Goal: Use online tool/utility: Use online tool/utility

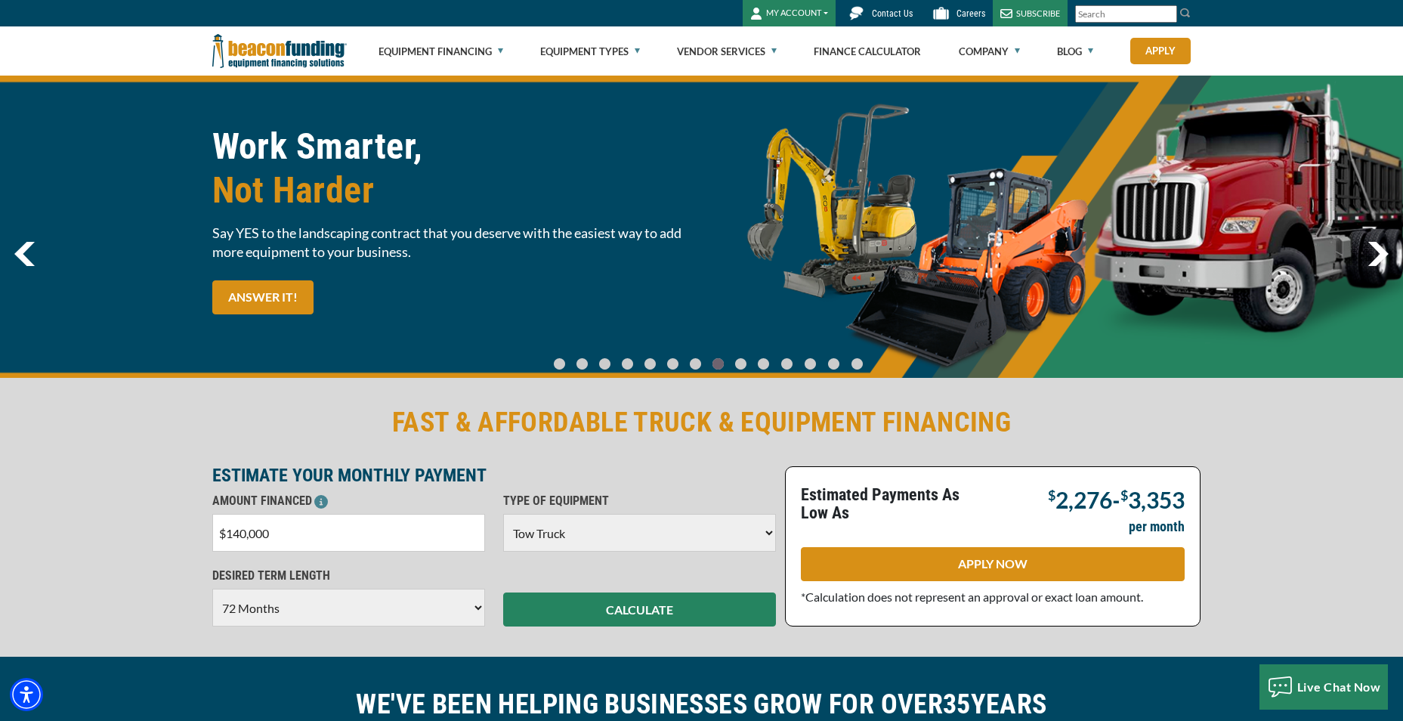
select select "5"
select select "72"
click at [246, 535] on input "$140,000" at bounding box center [348, 533] width 273 height 38
type input "$135,000"
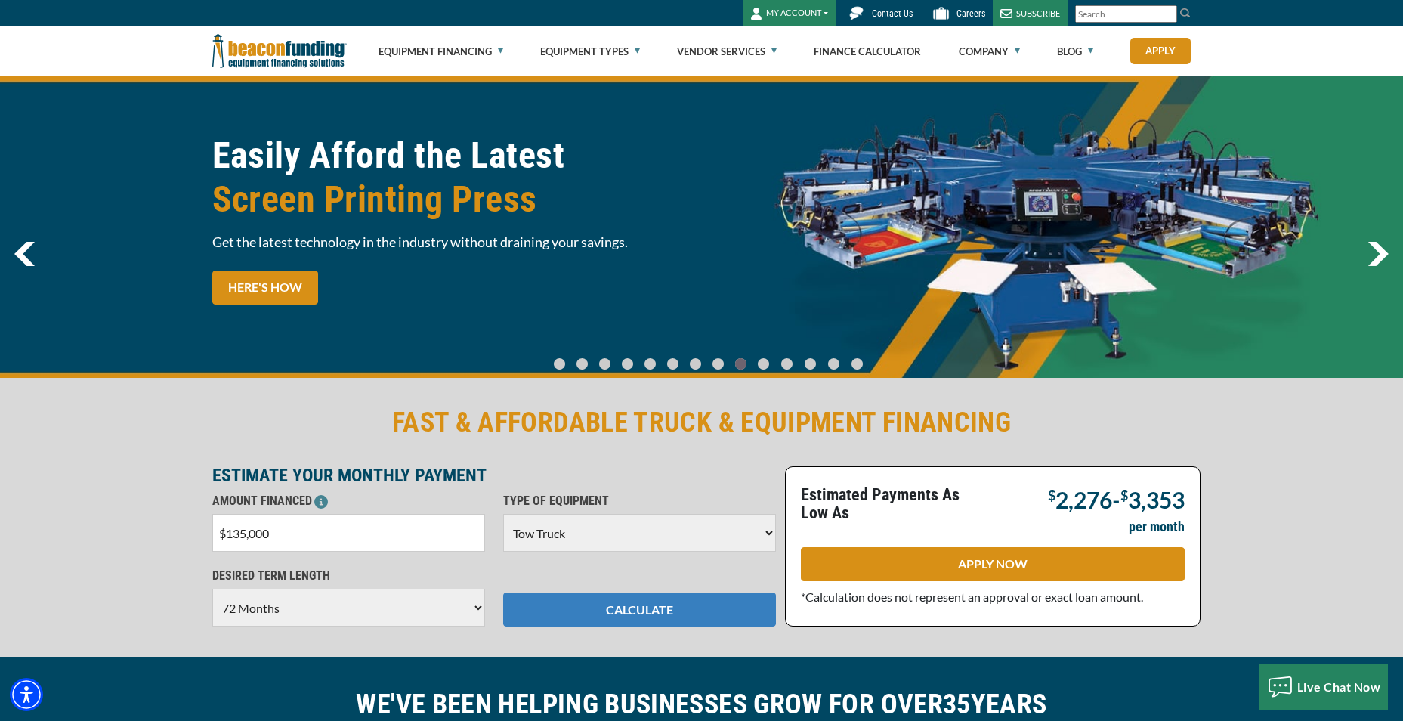
click at [590, 614] on button "CALCULATE" at bounding box center [639, 609] width 273 height 34
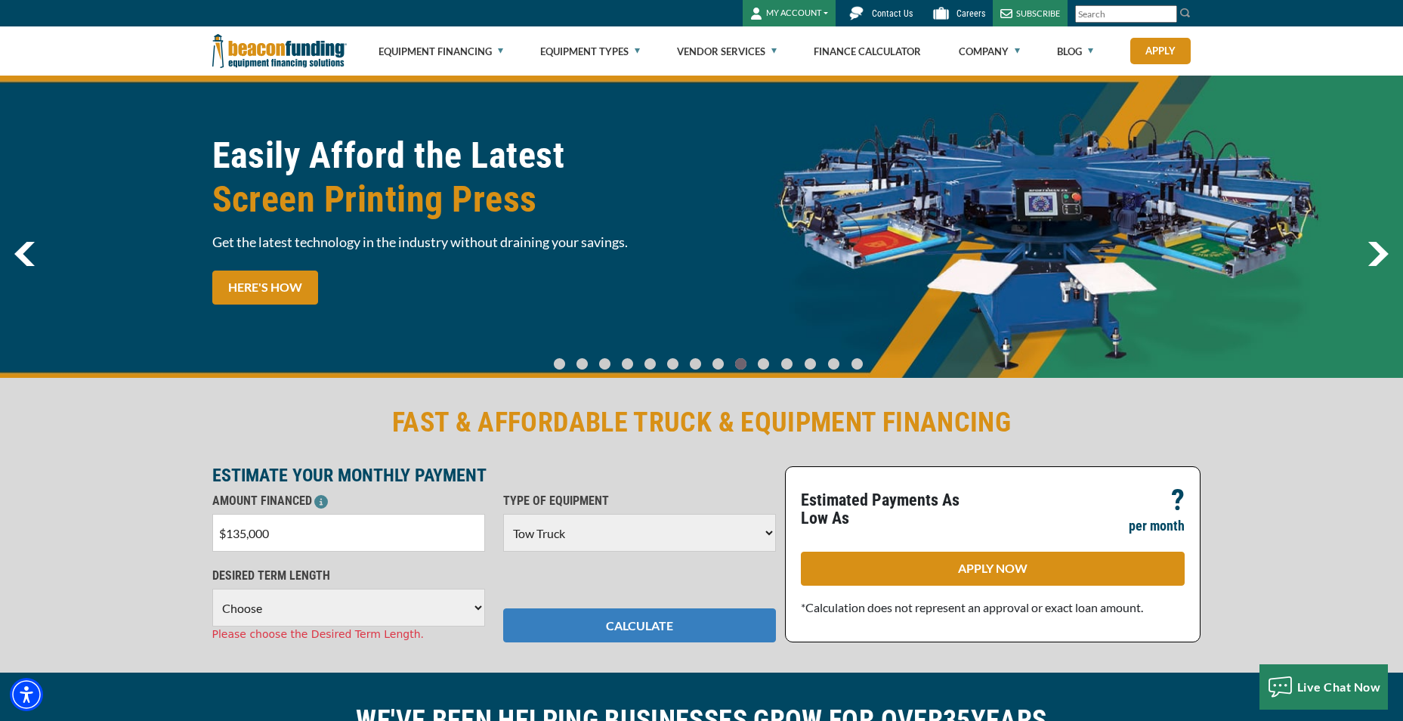
click at [614, 631] on button "CALCULATE" at bounding box center [639, 625] width 273 height 34
drag, startPoint x: 448, startPoint y: 613, endPoint x: 467, endPoint y: 613, distance: 18.9
click at [458, 610] on select "Choose 36 Months 48 Months 60 Months 72 Months" at bounding box center [348, 607] width 273 height 38
select select "72"
click at [212, 588] on select "Choose 36 Months 48 Months 60 Months 72 Months" at bounding box center [348, 607] width 273 height 38
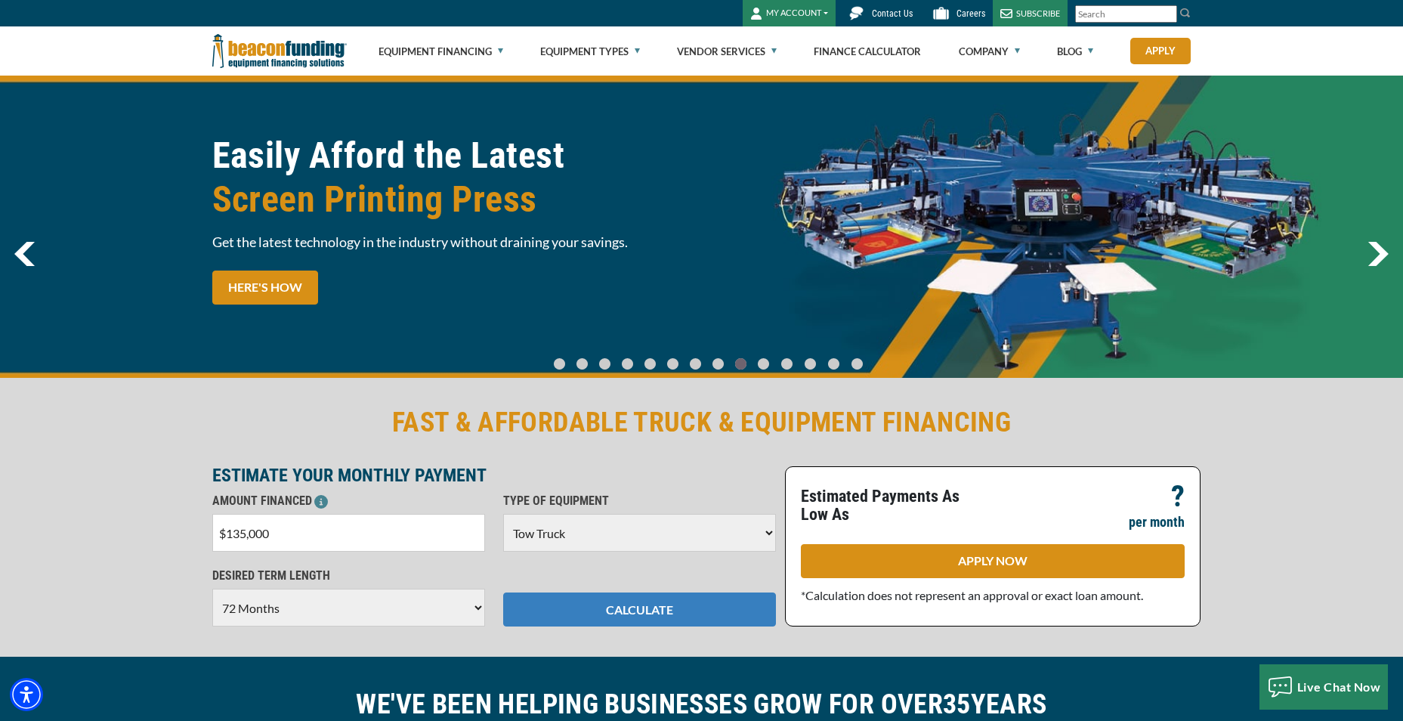
click at [639, 616] on button "CALCULATE" at bounding box center [639, 609] width 273 height 34
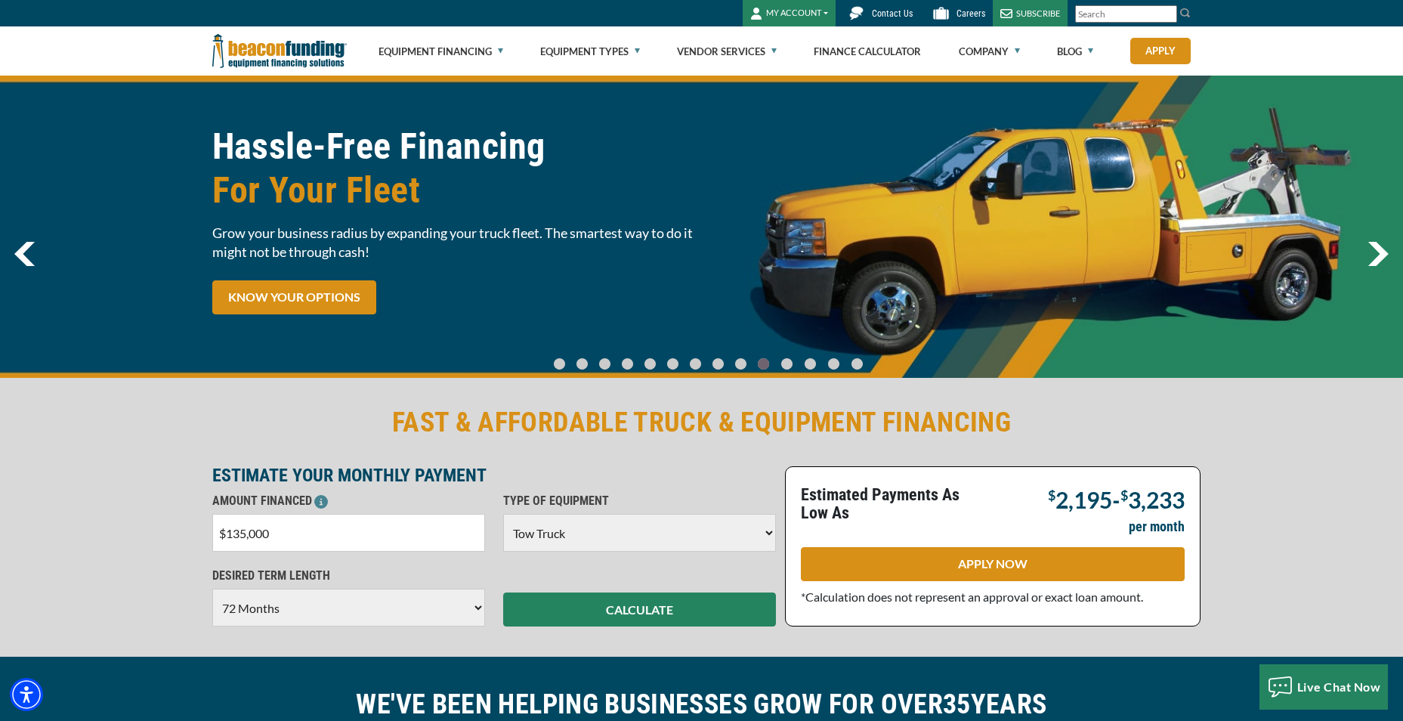
click at [242, 533] on input "$135,000" at bounding box center [348, 533] width 273 height 38
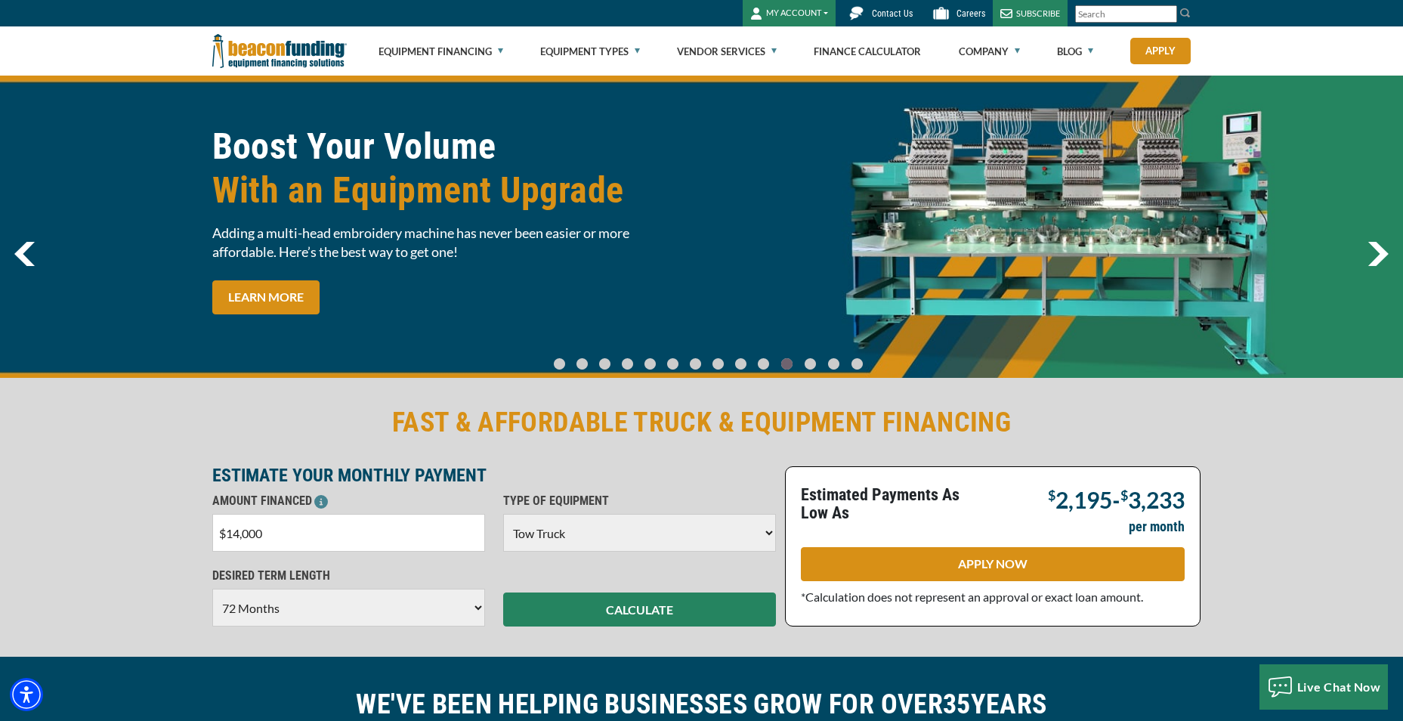
type input "$140,000"
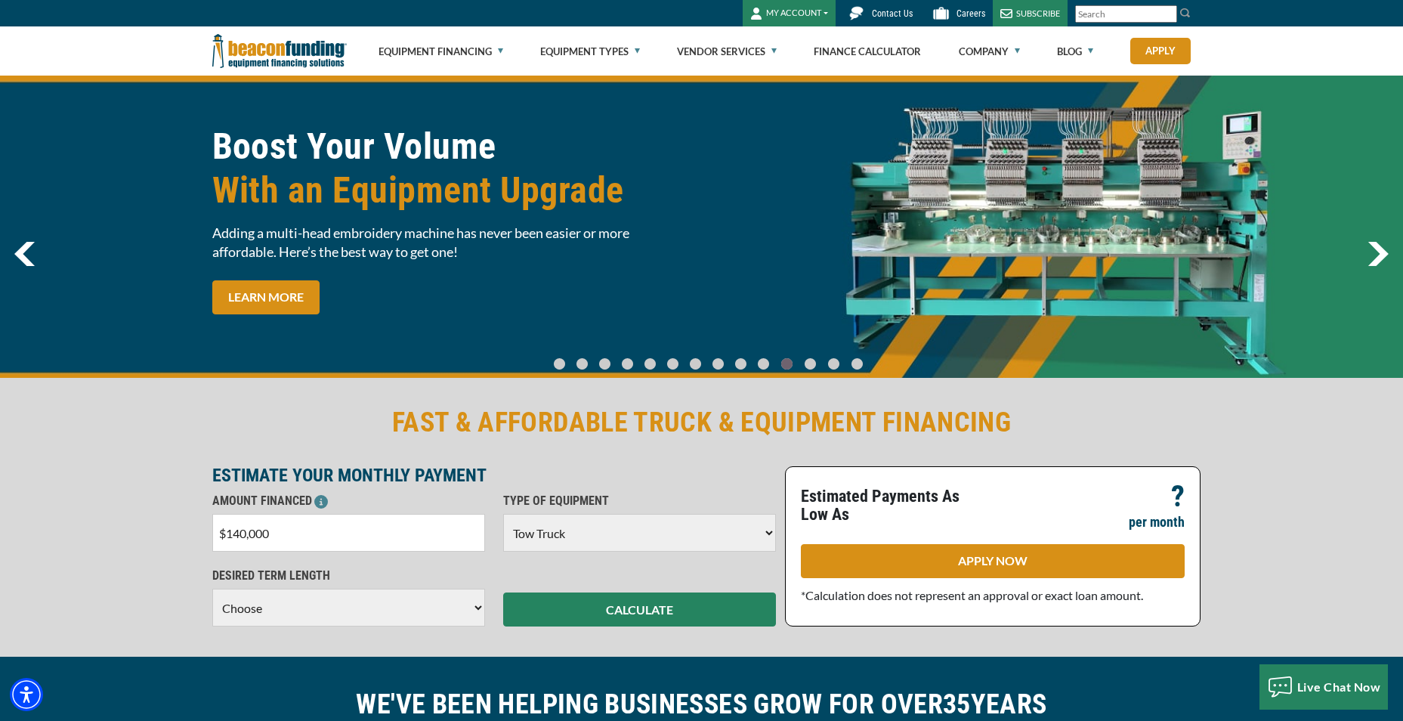
click at [378, 613] on select "Choose 36 Months 48 Months 60 Months 72 Months" at bounding box center [348, 607] width 273 height 38
click at [378, 591] on select "Choose 36 Months 48 Months 60 Months 72 Months" at bounding box center [348, 607] width 273 height 38
click at [379, 590] on select "Choose 36 Months 48 Months 60 Months 72 Months" at bounding box center [348, 607] width 273 height 38
select select "72"
click at [212, 588] on select "Choose 36 Months 48 Months 60 Months 72 Months" at bounding box center [348, 607] width 273 height 38
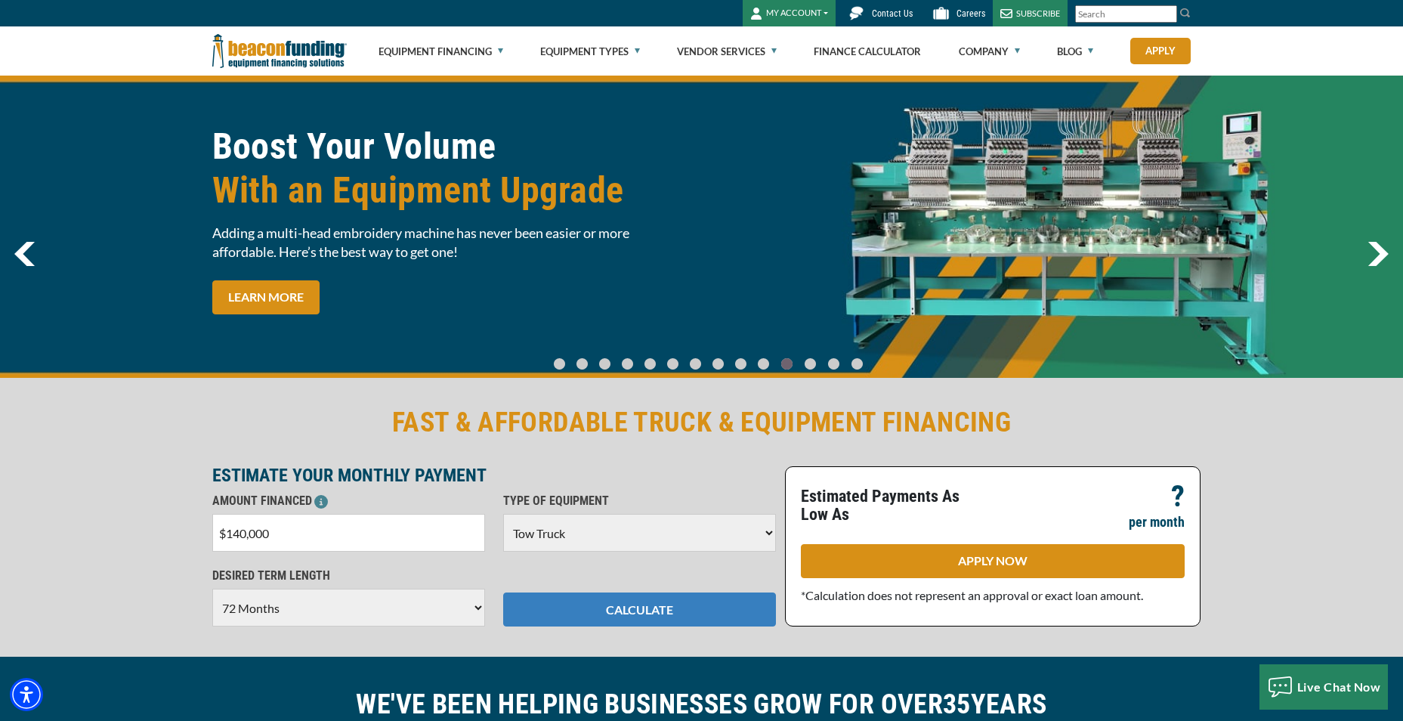
click at [542, 597] on button "CALCULATE" at bounding box center [639, 609] width 273 height 34
